Goal: Information Seeking & Learning: Learn about a topic

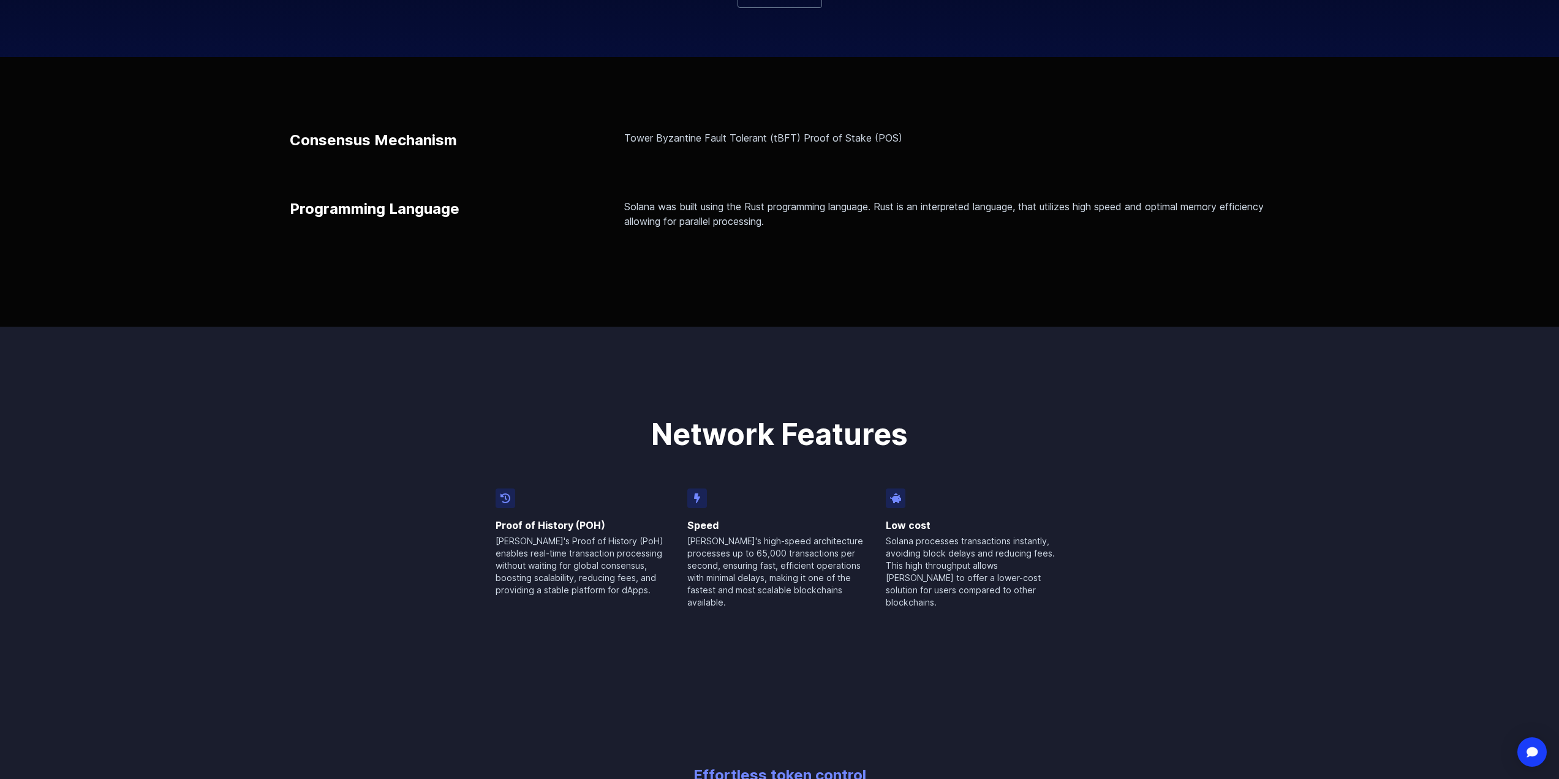
scroll to position [368, 0]
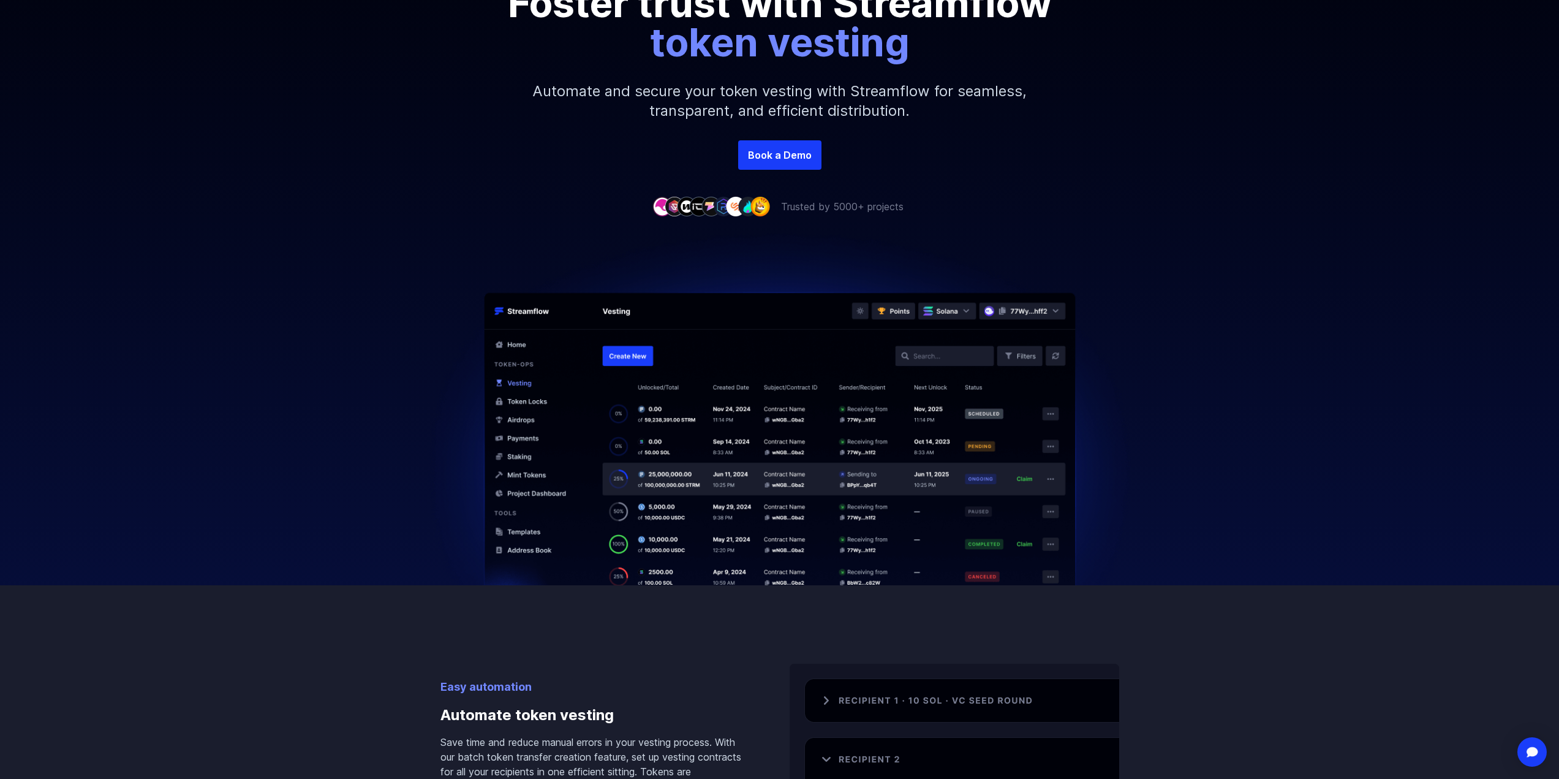
scroll to position [245, 0]
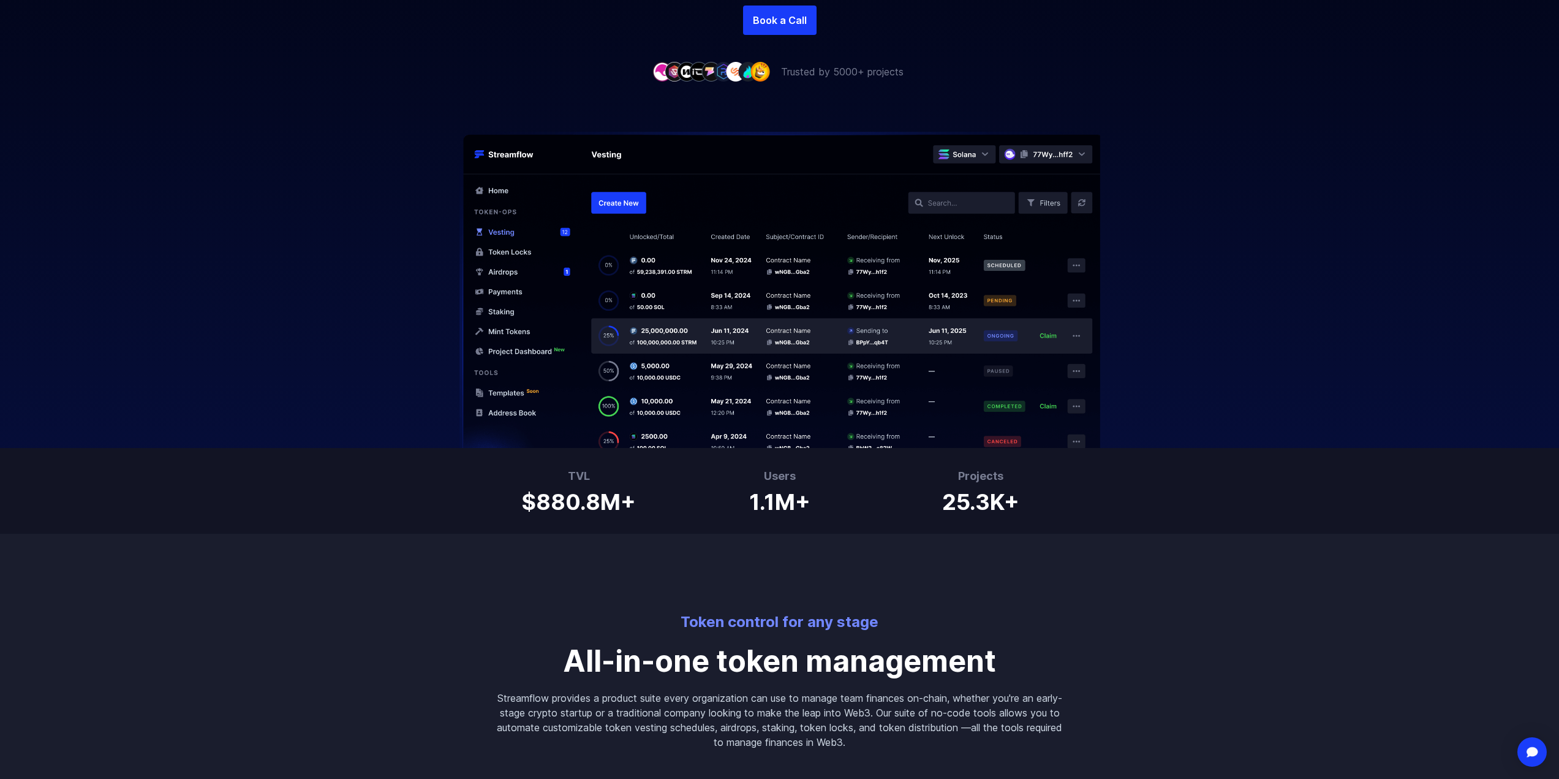
scroll to position [429, 0]
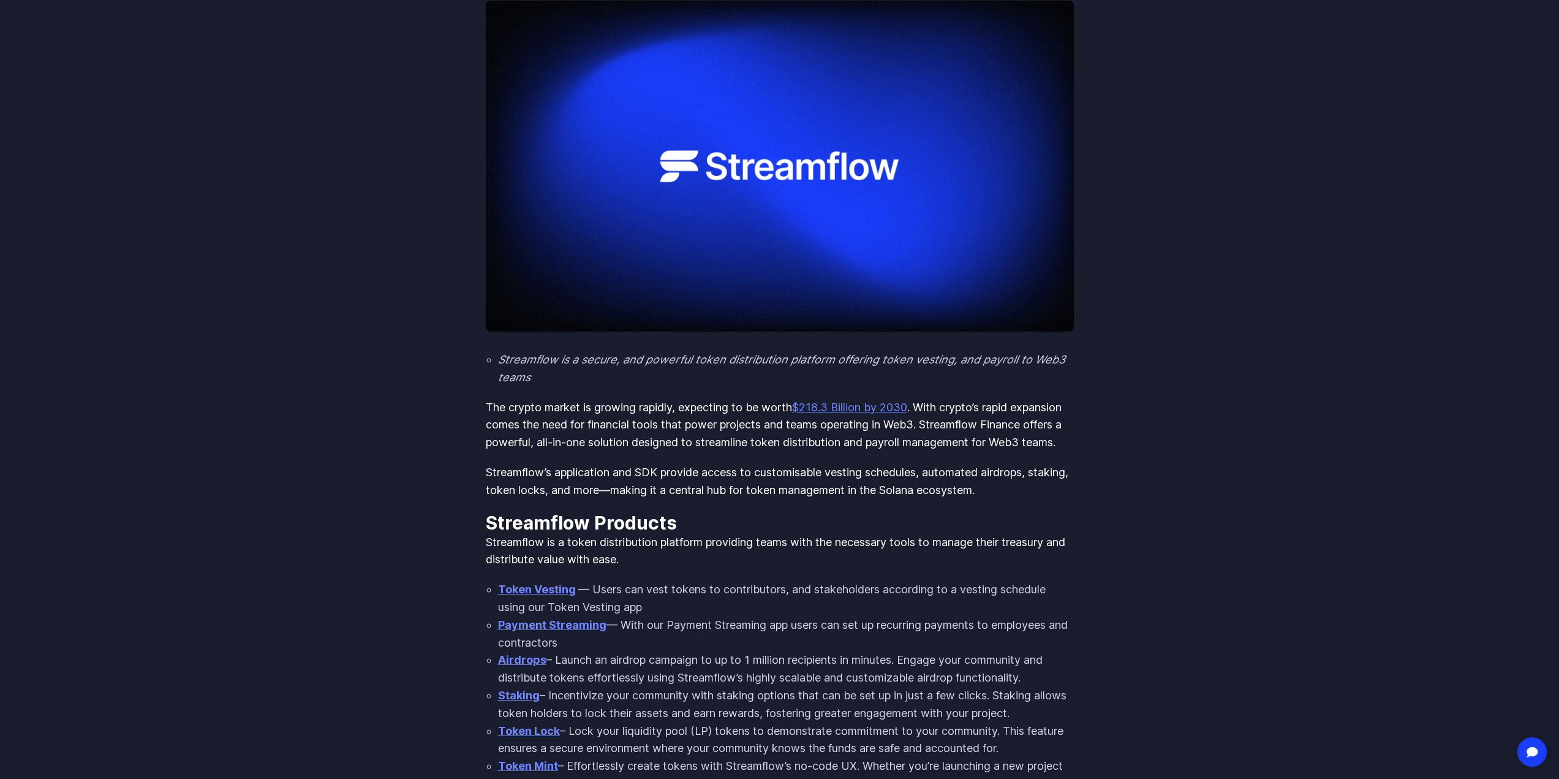
scroll to position [245, 0]
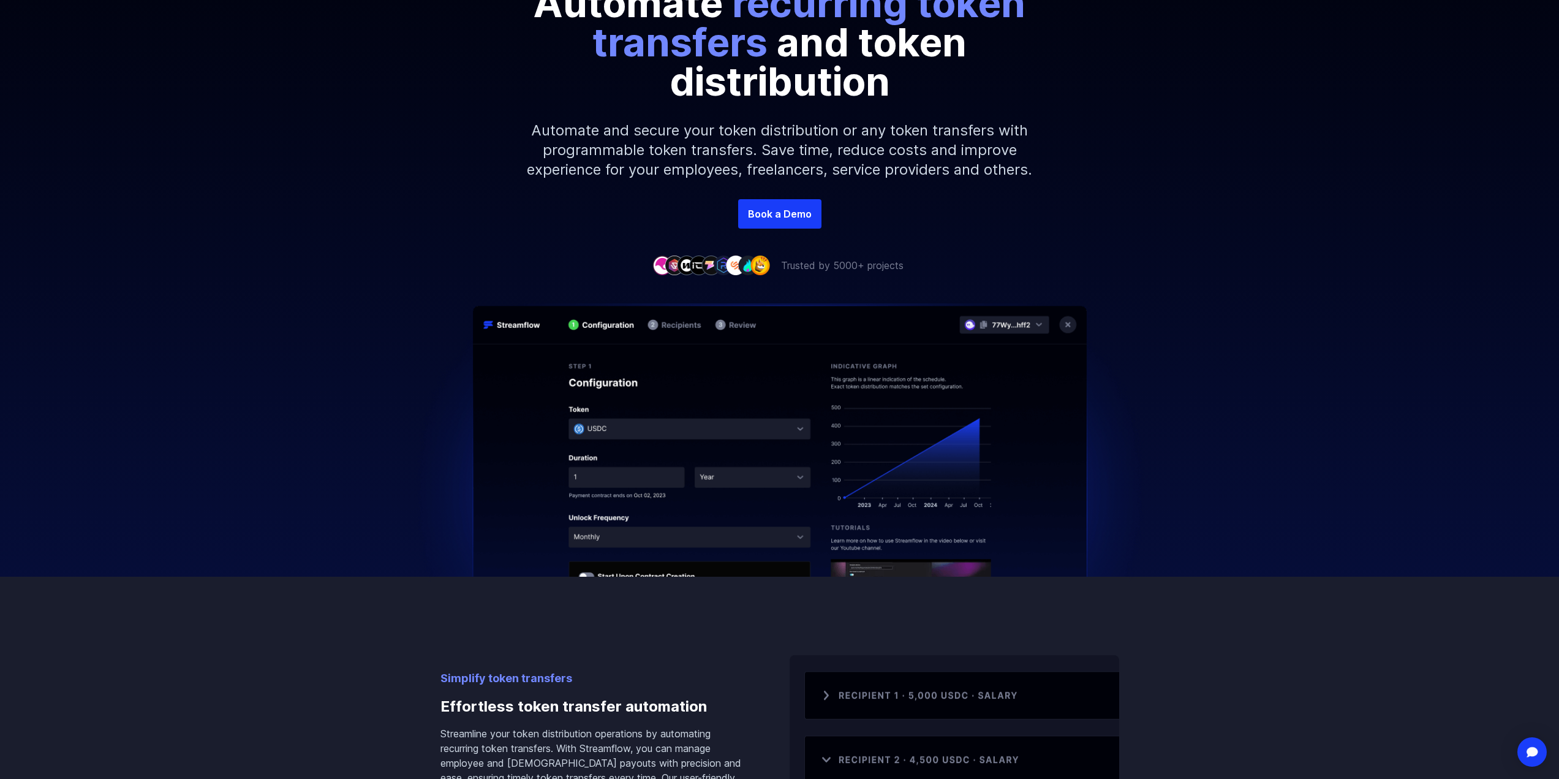
scroll to position [245, 0]
